Goal: Information Seeking & Learning: Get advice/opinions

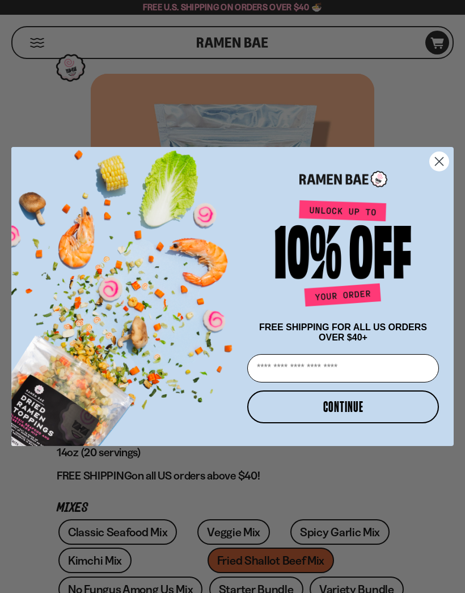
click at [442, 161] on circle "Close dialog" at bounding box center [439, 161] width 19 height 19
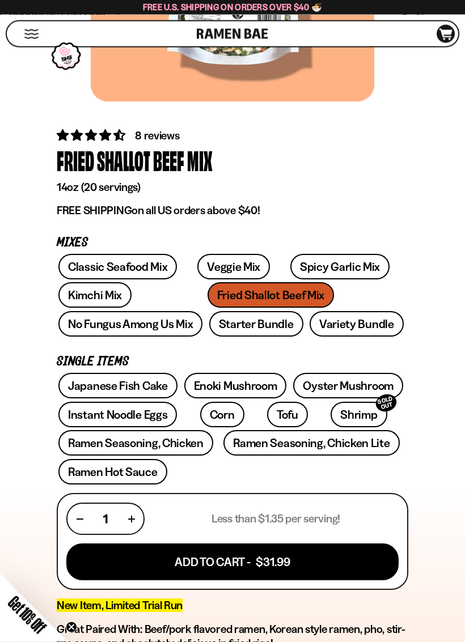
scroll to position [266, 0]
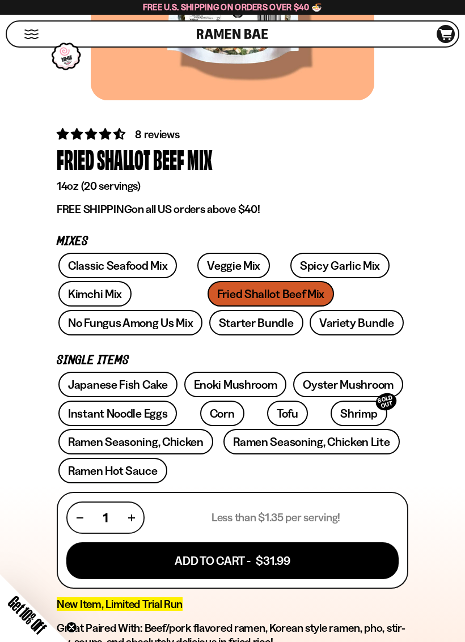
click at [267, 415] on link "Tofu" at bounding box center [287, 414] width 41 height 26
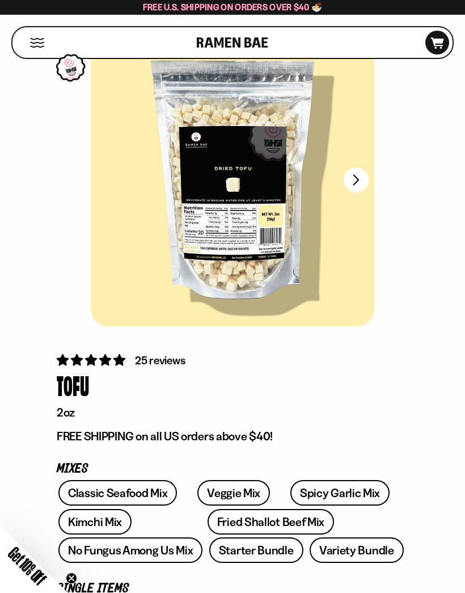
click at [171, 359] on span "25 reviews" at bounding box center [160, 360] width 50 height 14
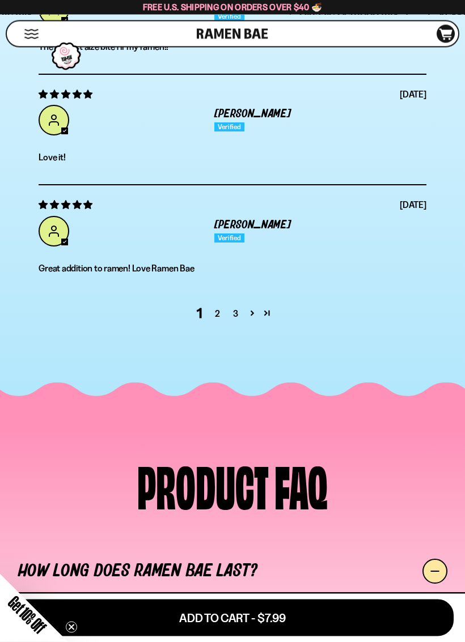
scroll to position [3855, 0]
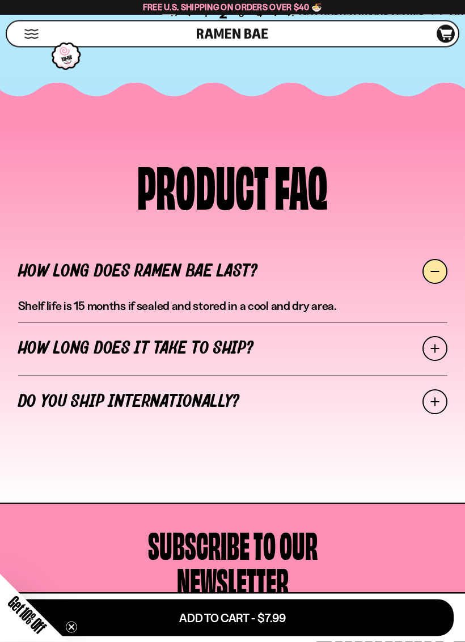
scroll to position [4249, 0]
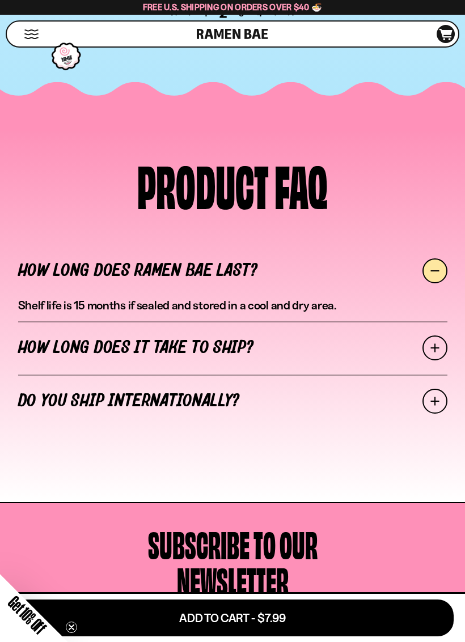
click at [239, 20] on link "3" at bounding box center [241, 13] width 18 height 14
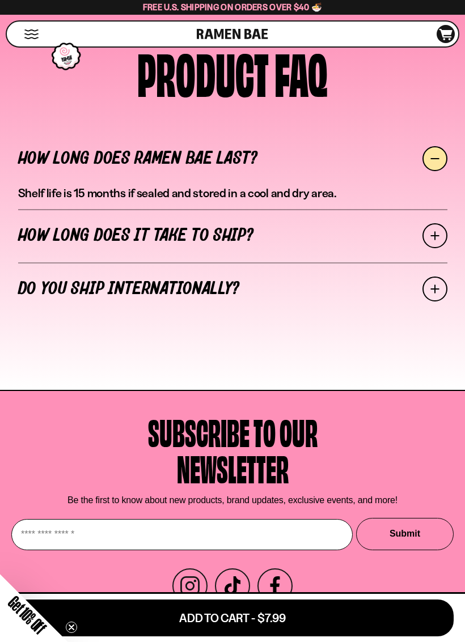
scroll to position [4364, 0]
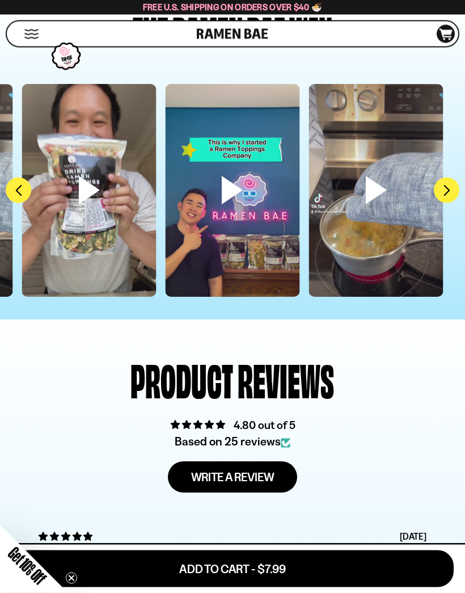
scroll to position [2693, 0]
